Goal: Information Seeking & Learning: Learn about a topic

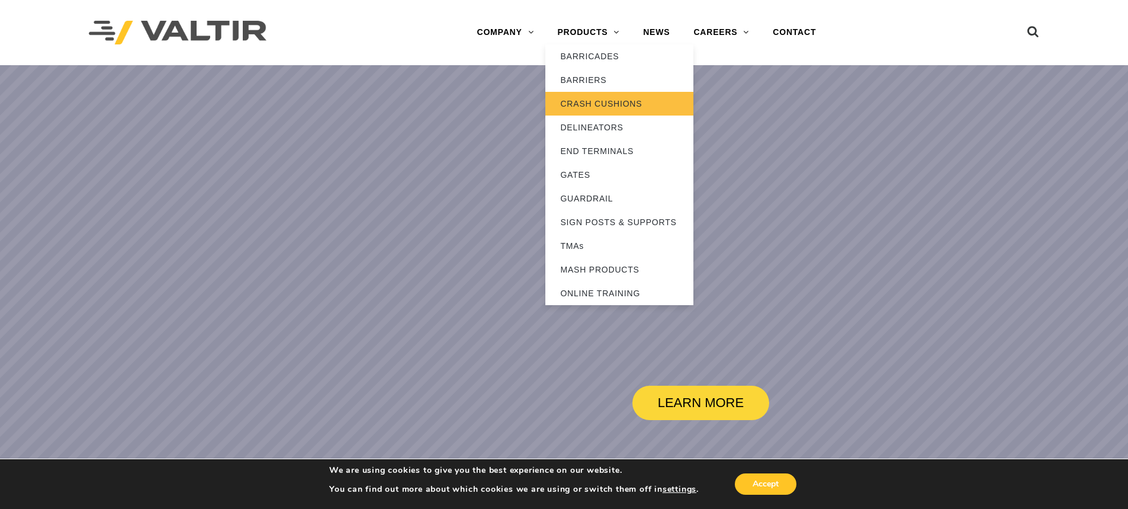
click at [590, 102] on link "CRASH CUSHIONS" at bounding box center [619, 104] width 148 height 24
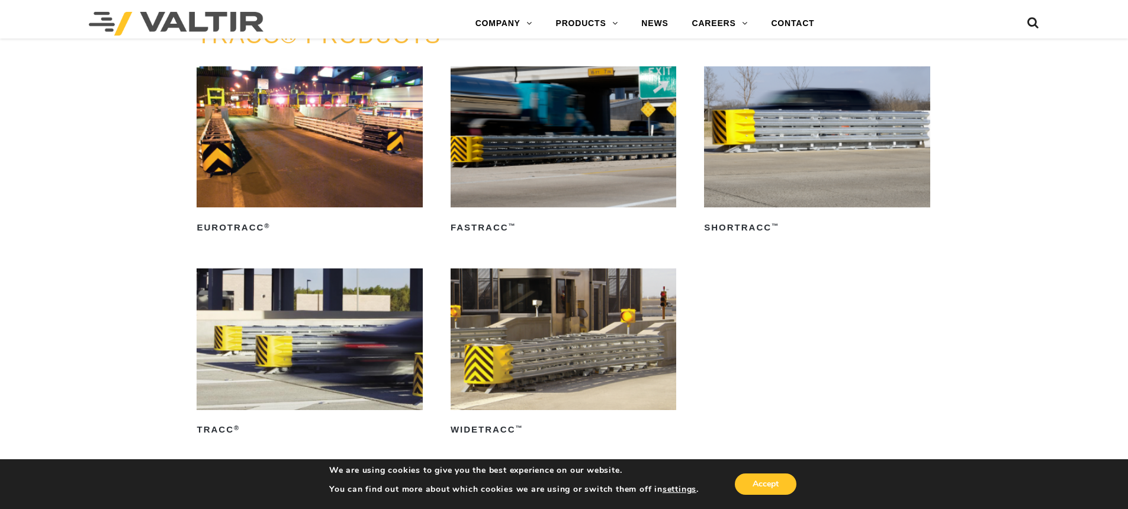
scroll to position [2073, 0]
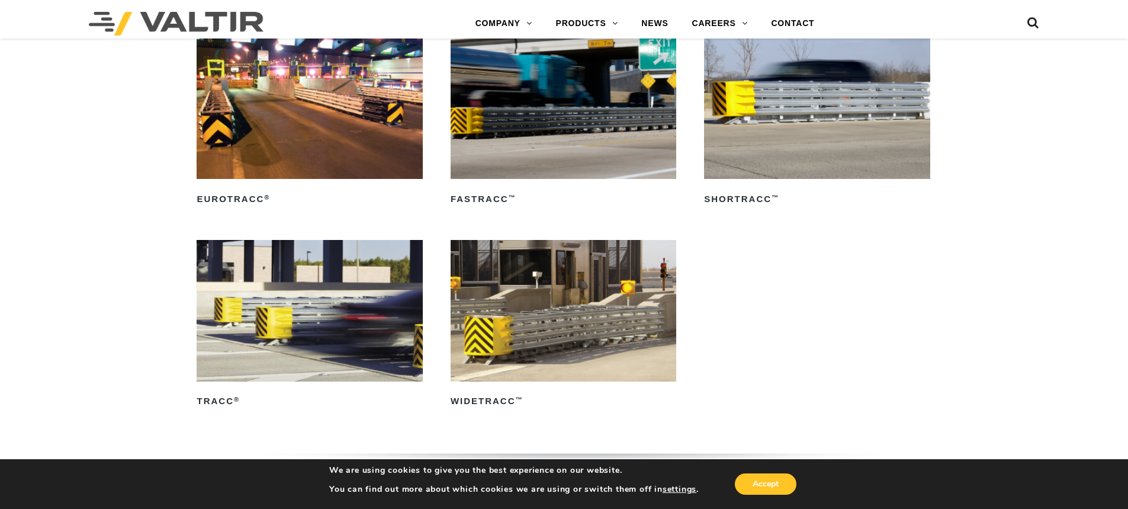
click at [299, 312] on img at bounding box center [310, 310] width 226 height 141
click at [727, 114] on img at bounding box center [817, 108] width 226 height 141
click at [351, 273] on img at bounding box center [310, 310] width 226 height 141
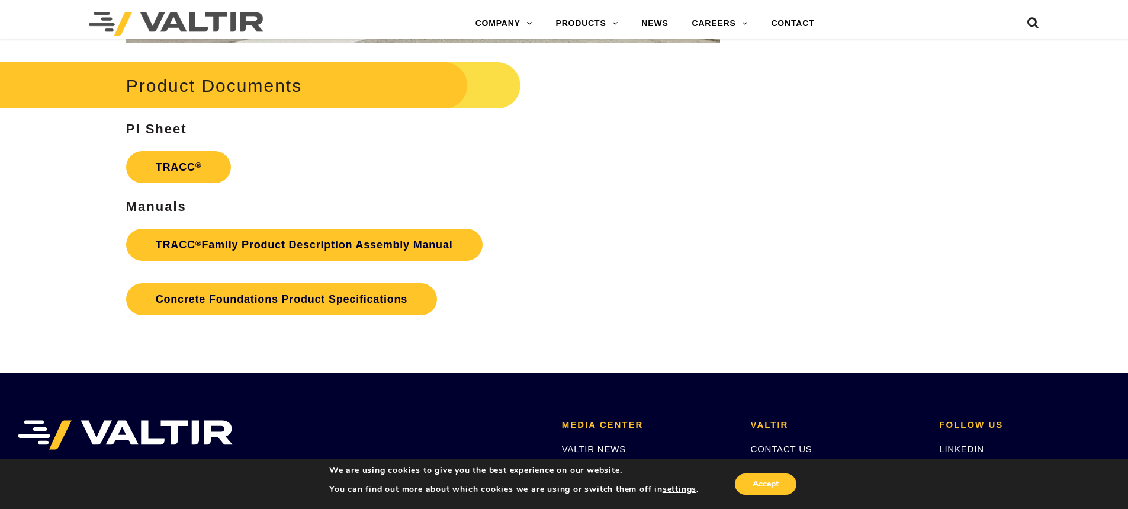
scroll to position [1895, 0]
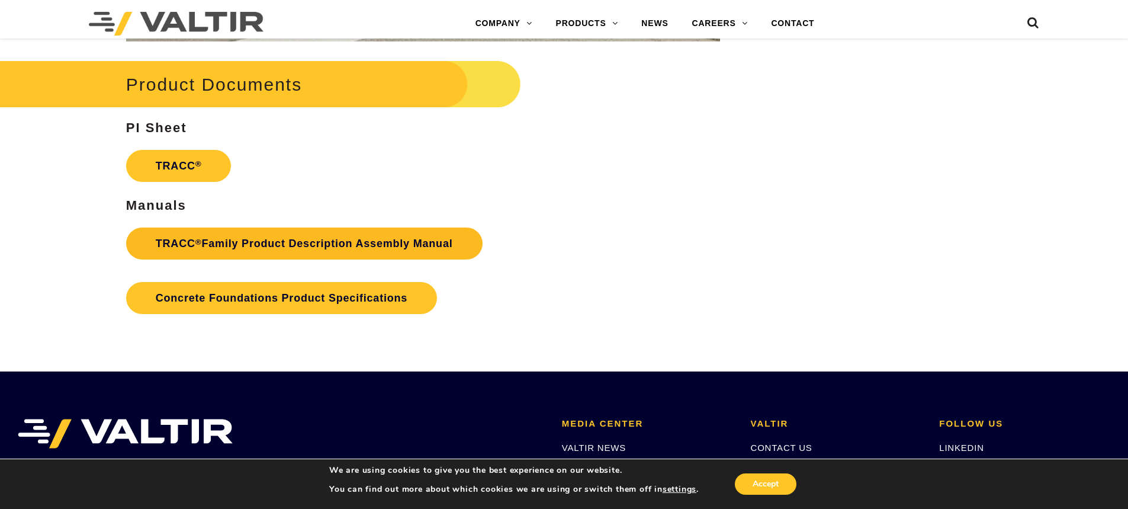
click at [352, 237] on link "TRACC ® Family Product Description Assembly Manual" at bounding box center [304, 243] width 357 height 32
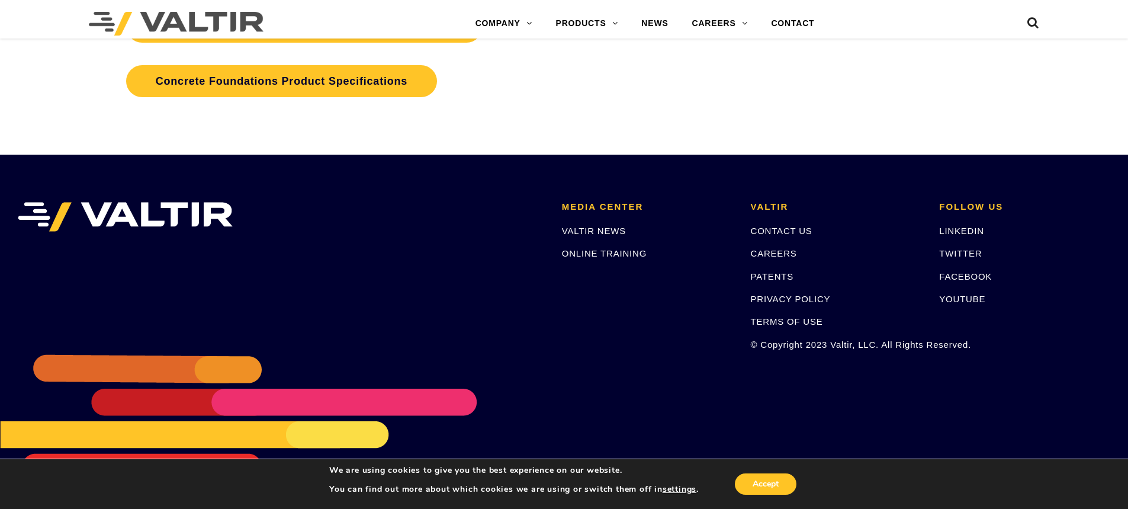
scroll to position [2113, 0]
